Goal: Transaction & Acquisition: Purchase product/service

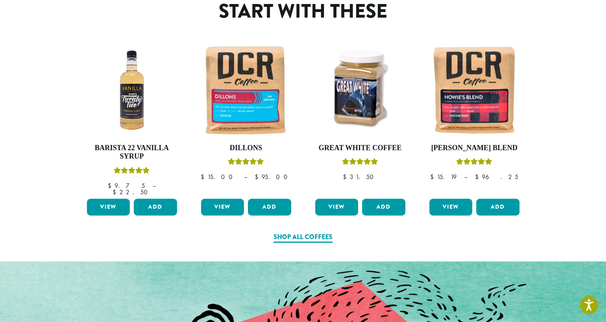
scroll to position [400, 0]
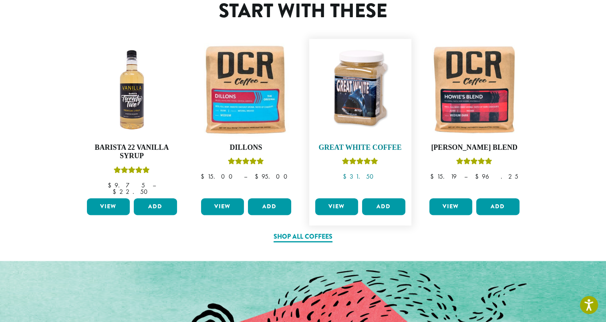
click at [365, 94] on img at bounding box center [360, 90] width 94 height 94
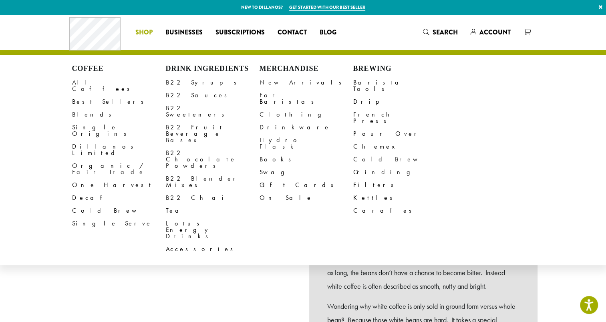
click at [143, 31] on li "Coffee All Coffees Best Sellers Blends Single Origins Dillanos Limited Organic …" at bounding box center [144, 32] width 30 height 13
click at [145, 31] on li "Coffee All Coffees Best Sellers Blends Single Origins Dillanos Limited Organic …" at bounding box center [144, 32] width 30 height 13
click at [279, 108] on link "Clothing" at bounding box center [306, 114] width 94 height 13
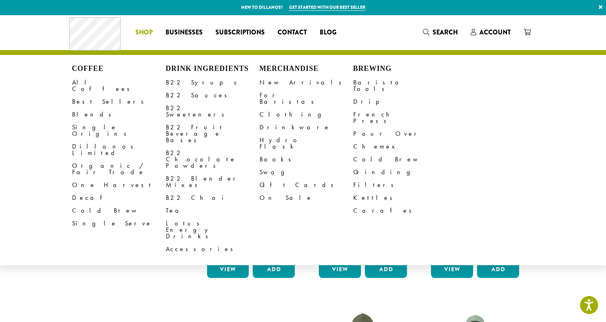
click at [142, 34] on span "Shop" at bounding box center [143, 33] width 17 height 10
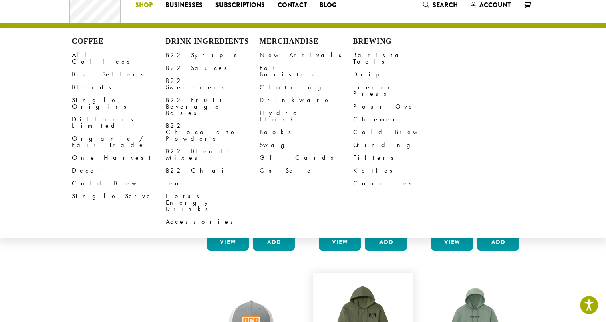
scroll to position [160, 0]
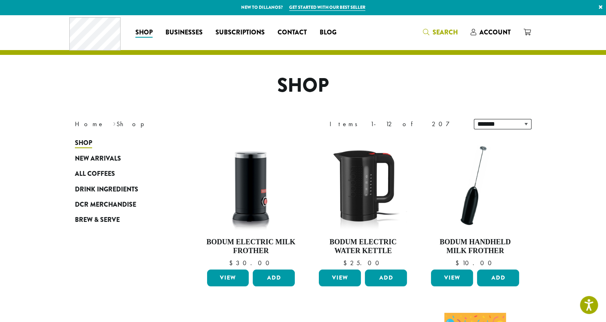
click at [442, 32] on span "Search" at bounding box center [444, 32] width 25 height 9
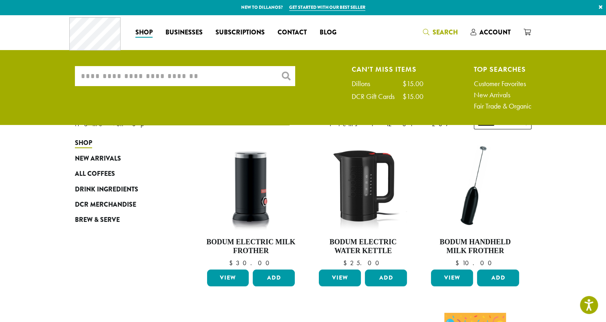
click at [134, 77] on input "What are you searching for?" at bounding box center [185, 76] width 220 height 20
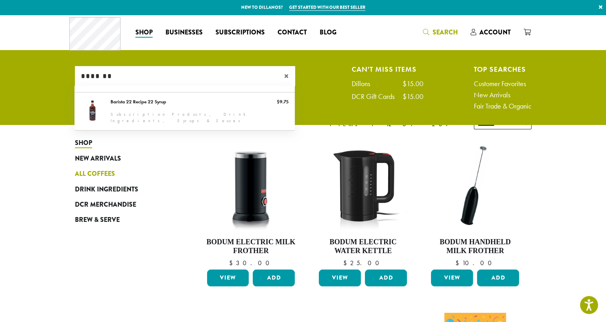
type input "*******"
click at [168, 171] on link "All Coffees" at bounding box center [123, 173] width 96 height 15
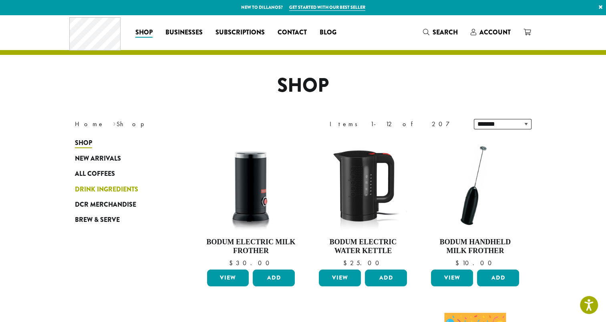
click at [98, 188] on span "Drink Ingredients" at bounding box center [106, 190] width 63 height 10
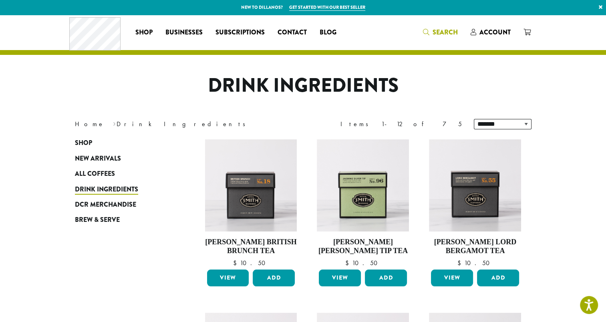
click at [445, 28] on span "Search" at bounding box center [444, 32] width 25 height 9
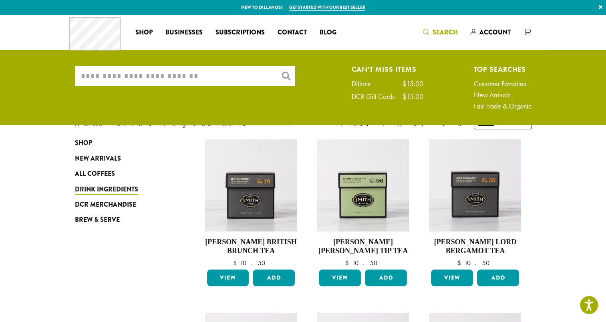
click at [152, 83] on input "What are you searching for?" at bounding box center [185, 76] width 220 height 20
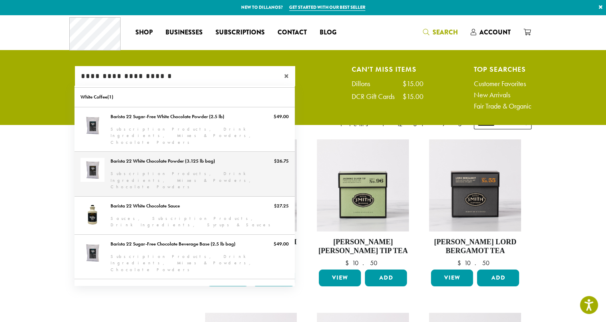
scroll to position [24, 0]
type input "**********"
click at [174, 157] on link "Barista 22 White Chocolate Powder (3.125 lb bag)" at bounding box center [184, 174] width 220 height 44
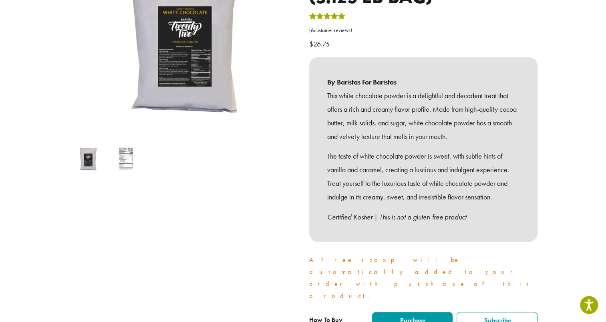
scroll to position [120, 0]
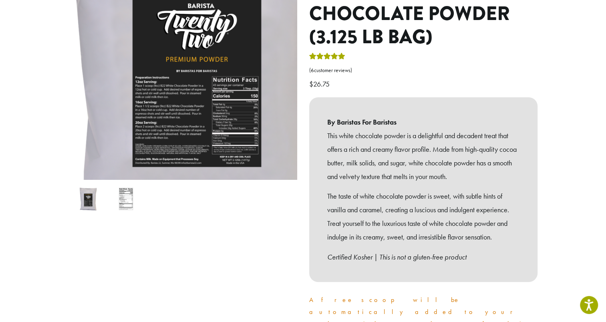
click at [174, 88] on img at bounding box center [192, 54] width 480 height 480
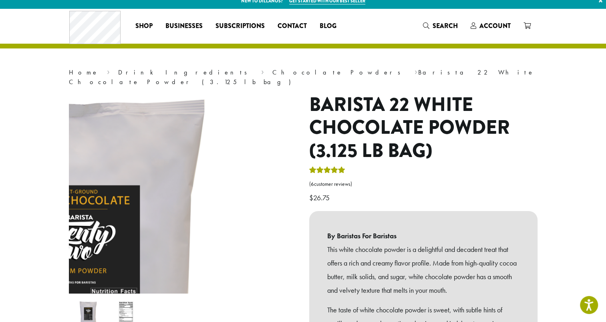
scroll to position [0, 0]
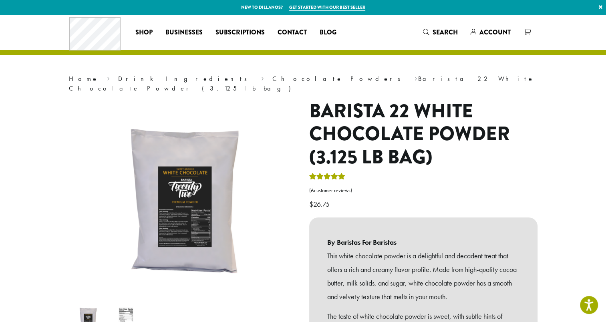
click at [96, 310] on img at bounding box center [88, 319] width 32 height 32
click at [90, 311] on img at bounding box center [88, 319] width 32 height 32
